Goal: Navigation & Orientation: Find specific page/section

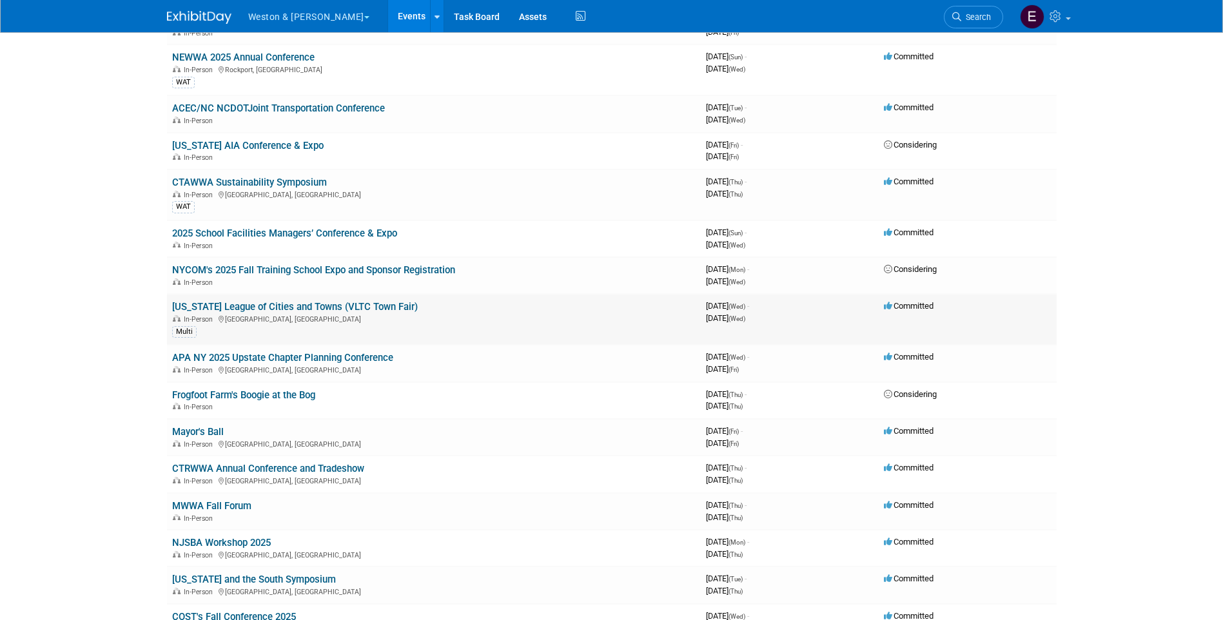
scroll to position [709, 0]
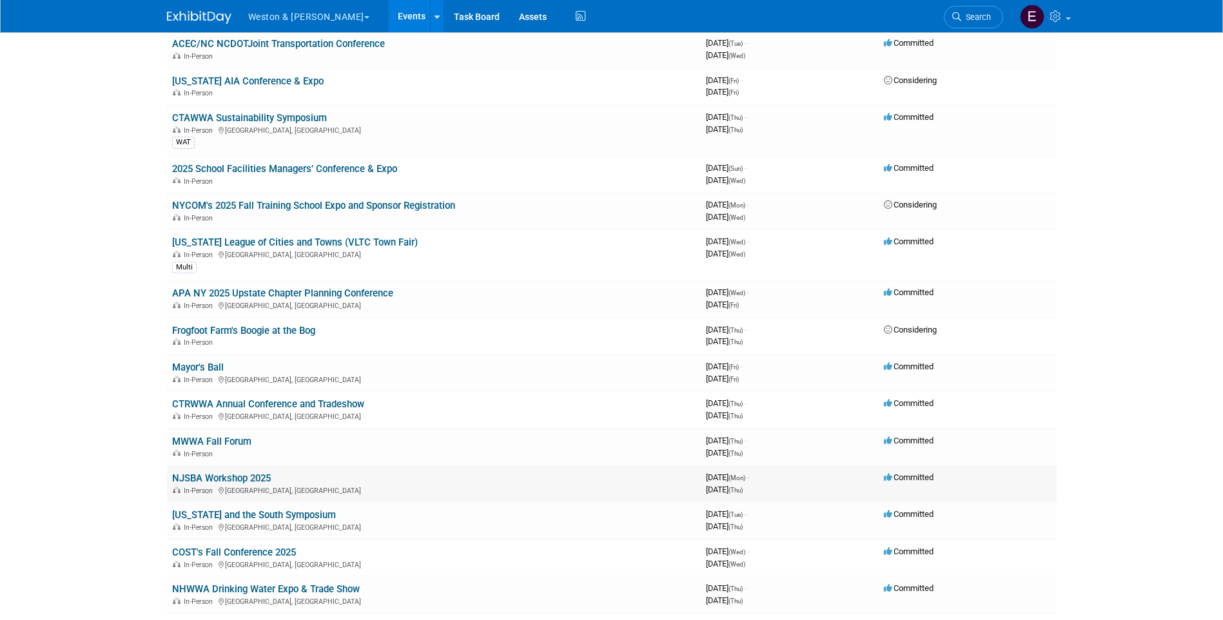
click at [246, 481] on link "NJSBA Workshop 2025" at bounding box center [221, 478] width 99 height 12
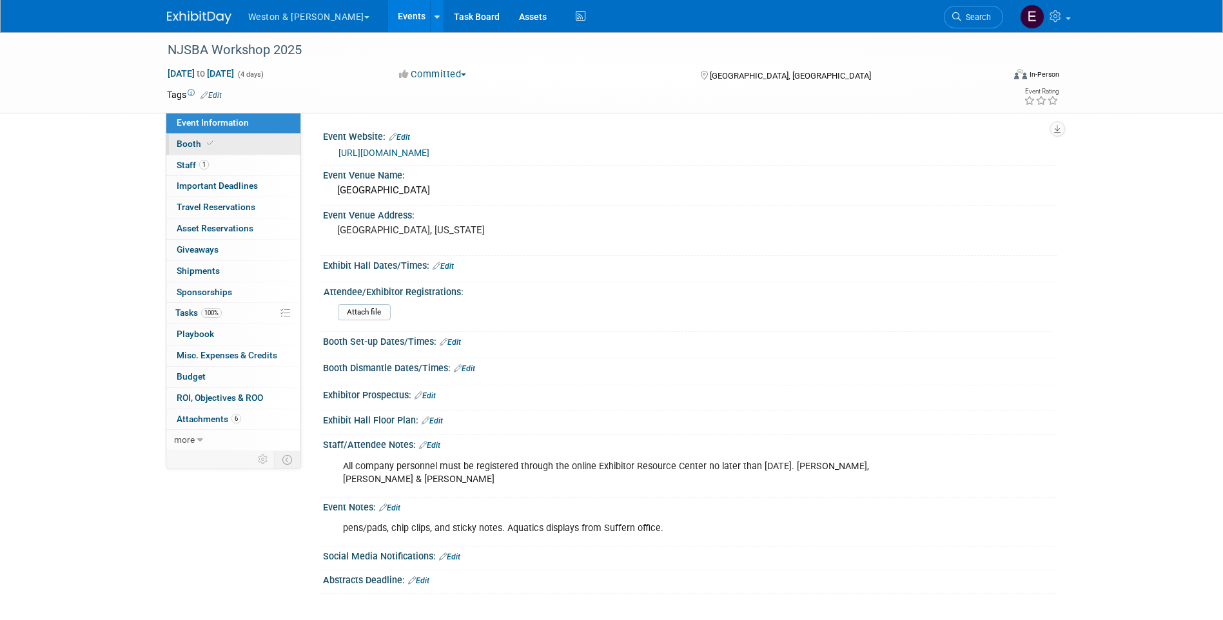
click at [188, 146] on span "Booth" at bounding box center [196, 144] width 39 height 10
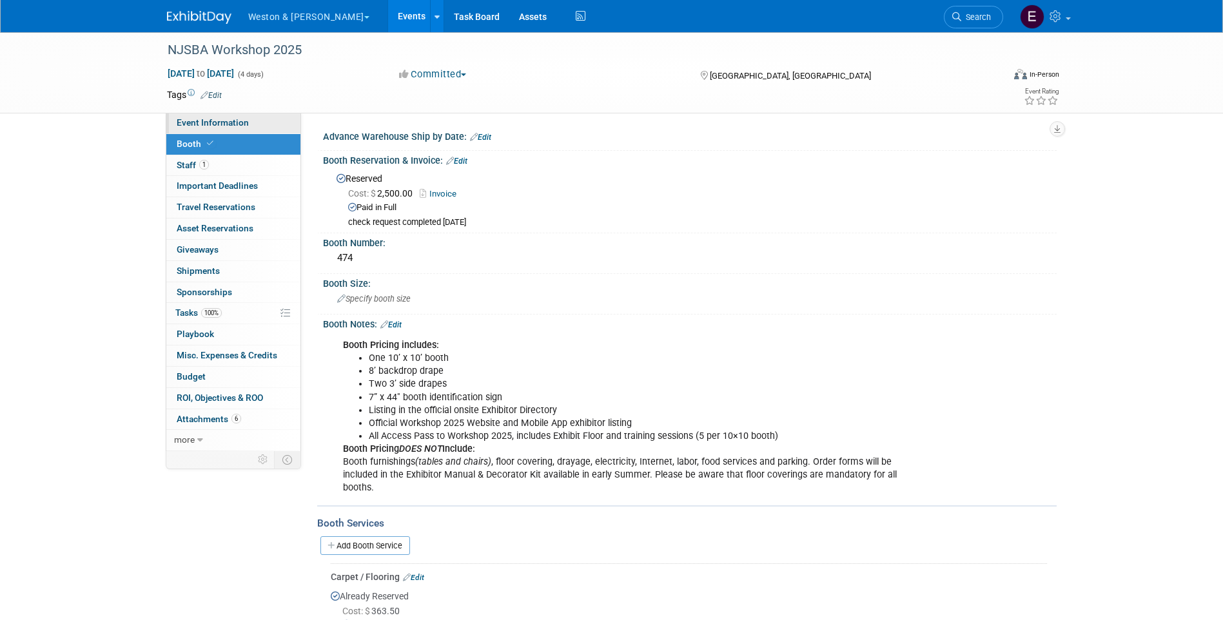
click at [236, 122] on span "Event Information" at bounding box center [213, 122] width 72 height 10
